Goal: Task Accomplishment & Management: Manage account settings

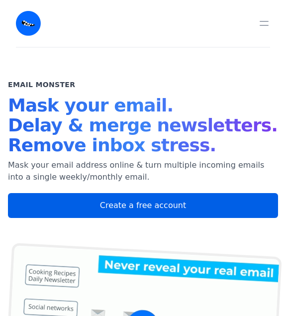
click at [126, 210] on link "Create a free account" at bounding box center [143, 205] width 270 height 25
click at [127, 205] on link "Create a free account" at bounding box center [143, 205] width 270 height 25
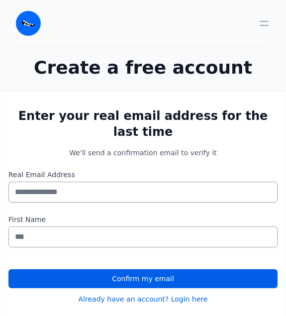
click at [80, 192] on input "Real Email Address" at bounding box center [142, 192] width 269 height 21
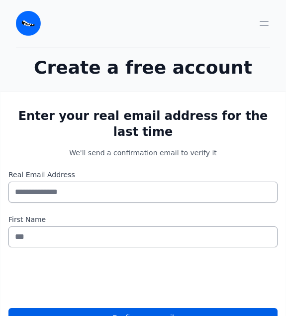
click at [72, 195] on input "Real Email Address" at bounding box center [142, 192] width 269 height 21
type input "**********"
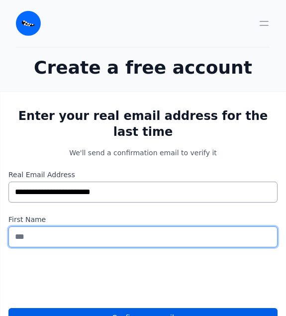
click at [80, 235] on input "First Name" at bounding box center [142, 236] width 269 height 21
type input "*****"
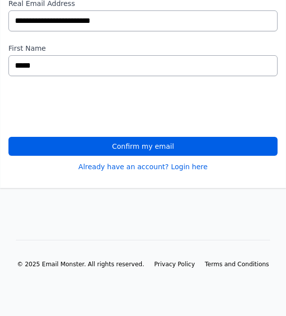
scroll to position [175, 0]
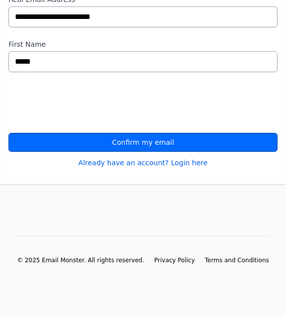
click at [153, 141] on button "Confirm my email" at bounding box center [142, 142] width 269 height 19
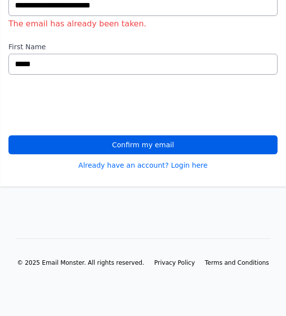
scroll to position [189, 0]
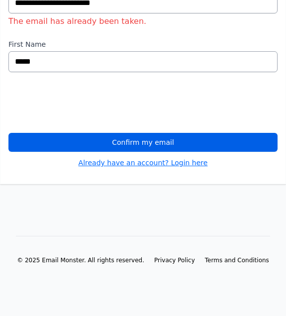
click at [129, 165] on link "Already have an account? Login here" at bounding box center [143, 163] width 129 height 10
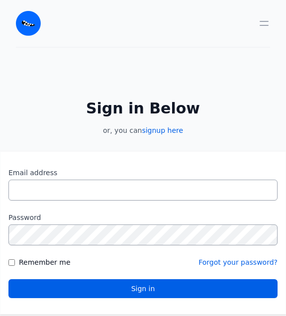
click at [81, 188] on input "Email address" at bounding box center [142, 190] width 269 height 21
type input "**********"
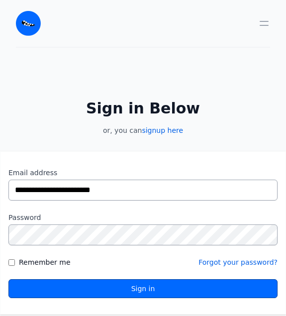
click at [61, 292] on button "Sign in" at bounding box center [142, 288] width 269 height 19
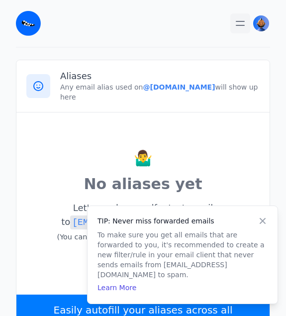
click at [243, 24] on icon "button" at bounding box center [240, 23] width 12 height 12
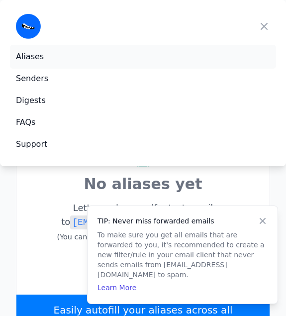
click at [30, 56] on div "Aliases" at bounding box center [30, 57] width 28 height 12
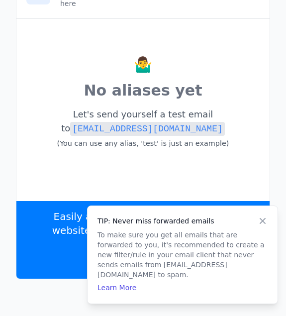
scroll to position [116, 0]
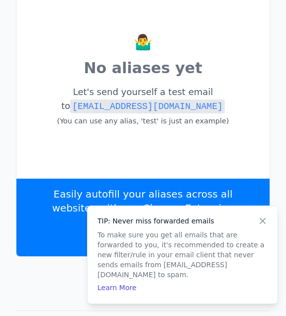
click at [153, 99] on code "[EMAIL_ADDRESS][DOMAIN_NAME]" at bounding box center [147, 106] width 154 height 14
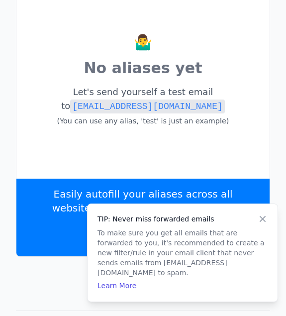
click at [262, 222] on icon at bounding box center [263, 219] width 6 height 6
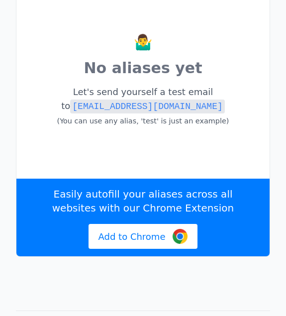
click at [149, 99] on code "[EMAIL_ADDRESS][DOMAIN_NAME]" at bounding box center [147, 106] width 154 height 14
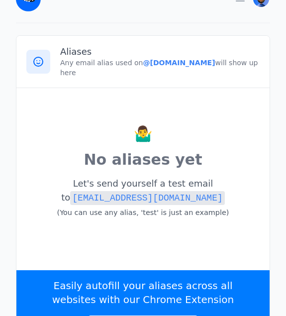
scroll to position [0, 0]
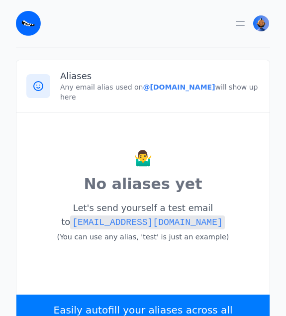
click at [31, 28] on img at bounding box center [28, 23] width 25 height 25
